Goal: Register for event/course

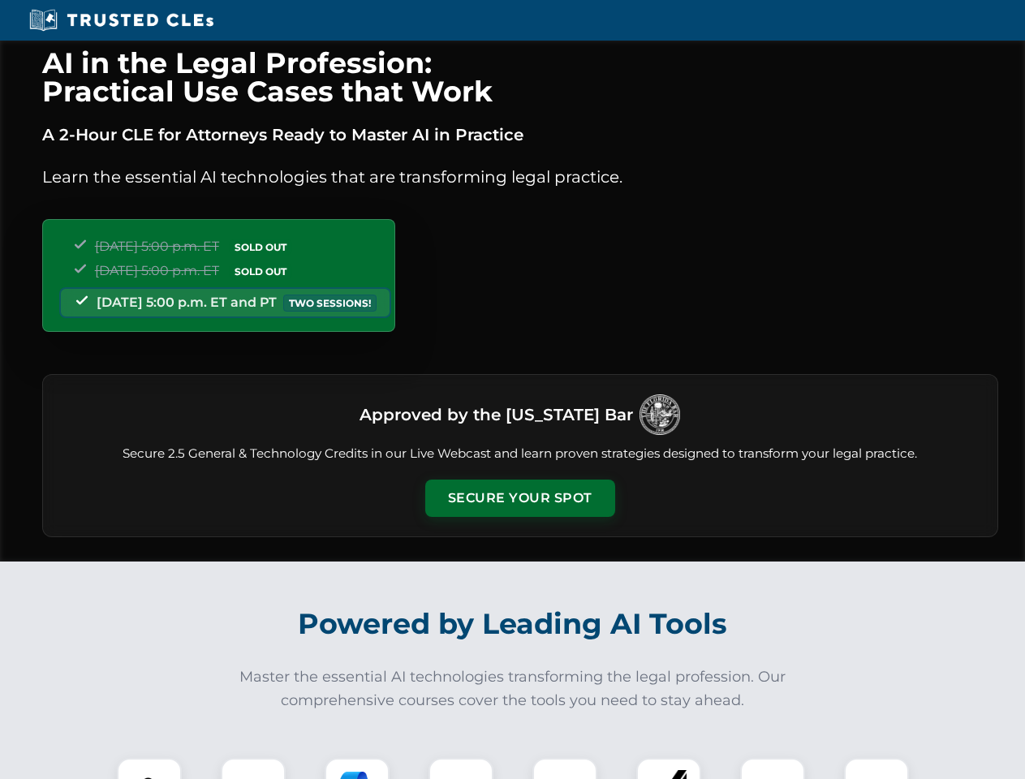
click at [519, 498] on button "Secure Your Spot" at bounding box center [520, 498] width 190 height 37
click at [149, 768] on img at bounding box center [149, 790] width 47 height 47
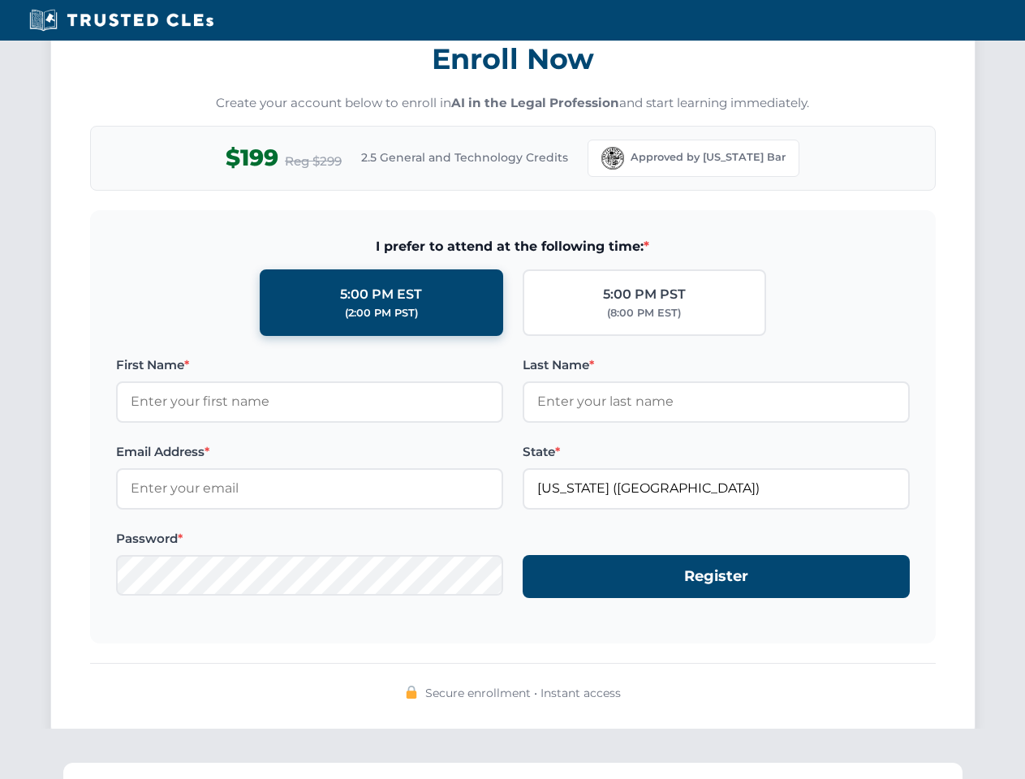
scroll to position [1593, 0]
